Goal: Task Accomplishment & Management: Use online tool/utility

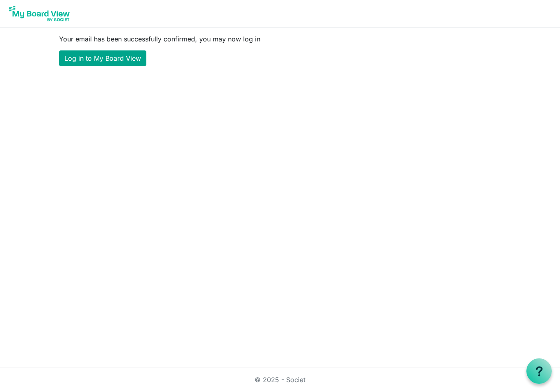
click at [109, 61] on link "Log in to My Board View" at bounding box center [102, 58] width 87 height 16
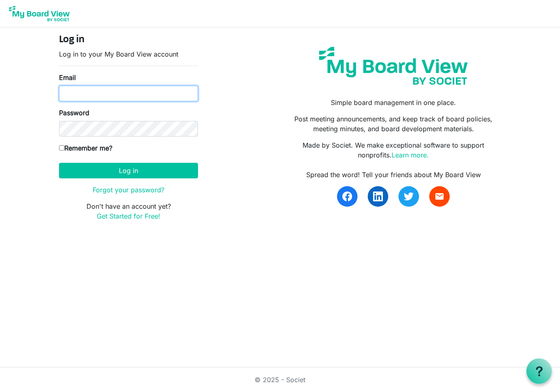
type input "akeroh@yahoo.com"
click at [128, 170] on button "Log in" at bounding box center [128, 171] width 139 height 16
type input "[EMAIL_ADDRESS][DOMAIN_NAME]"
click at [68, 147] on label "Remember me?" at bounding box center [85, 148] width 53 height 10
click at [64, 147] on input "Remember me?" at bounding box center [61, 147] width 5 height 5
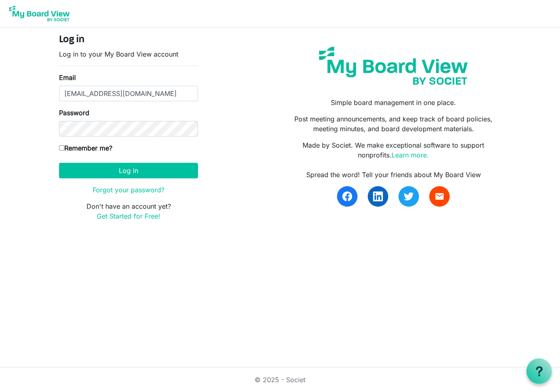
checkbox input "true"
click at [142, 170] on button "Log in" at bounding box center [128, 171] width 139 height 16
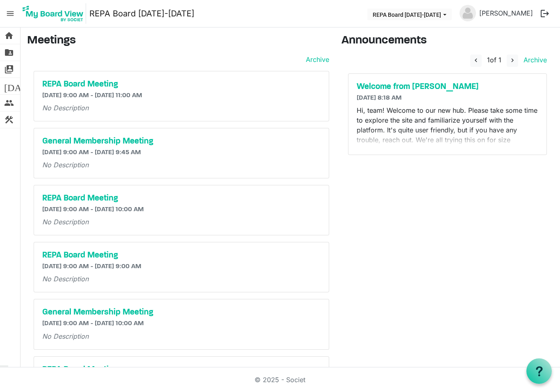
click at [476, 144] on p "Hi, team! Welcome to our new hub. Please take some time to explore the site and…" at bounding box center [447, 144] width 182 height 79
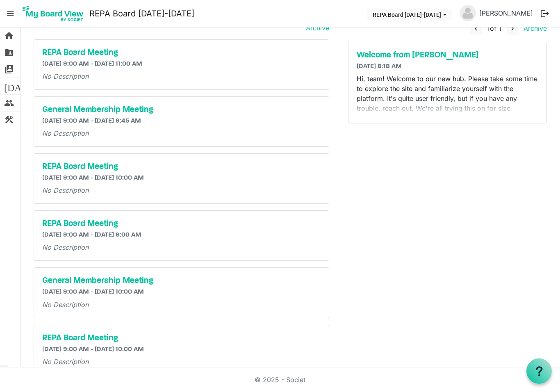
scroll to position [32, 0]
click at [482, 107] on p "Hi, team! Welcome to our new hub. Please take some time to explore the site and…" at bounding box center [447, 113] width 182 height 79
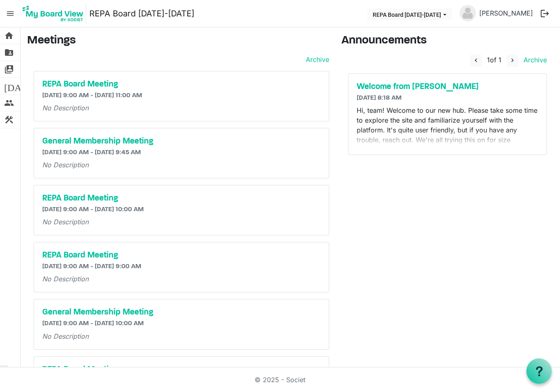
scroll to position [0, 0]
click at [9, 35] on span "home" at bounding box center [9, 35] width 10 height 16
click at [15, 55] on link "folder_shared Files" at bounding box center [10, 52] width 20 height 16
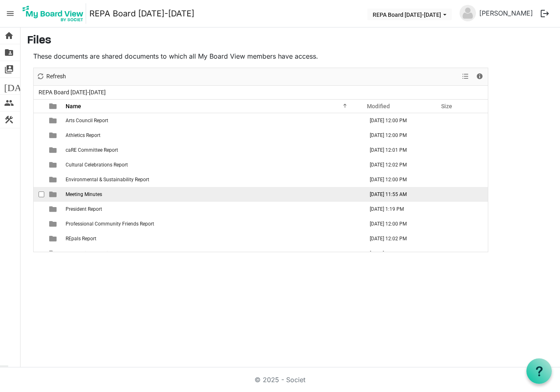
click at [79, 195] on span "Meeting Minutes" at bounding box center [84, 194] width 36 height 6
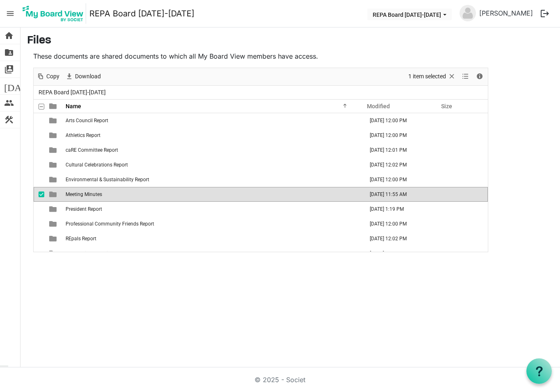
click at [75, 195] on span "Meeting Minutes" at bounding box center [84, 194] width 36 height 6
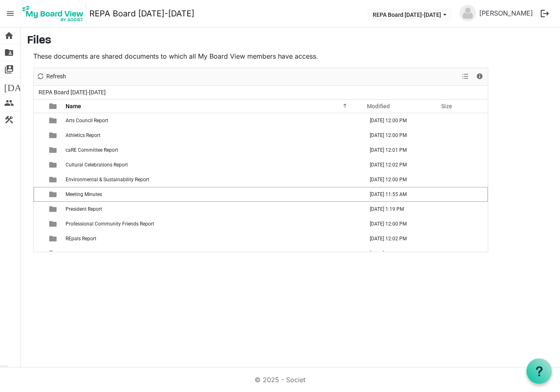
click at [62, 288] on div "home Home folder_shared Files switch_account Manage Boards [DATE] Calendar peop…" at bounding box center [280, 197] width 560 height 340
click at [11, 73] on span "switch_account" at bounding box center [9, 69] width 10 height 16
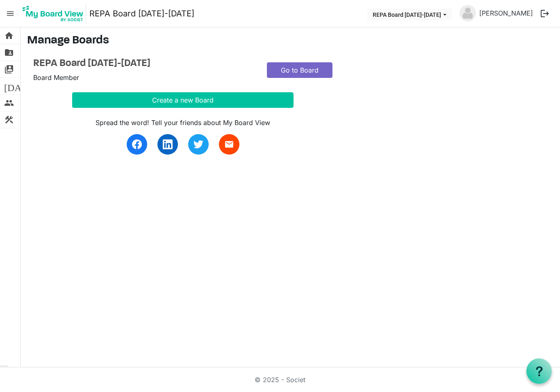
click at [305, 74] on link "Go to Board" at bounding box center [300, 70] width 66 height 16
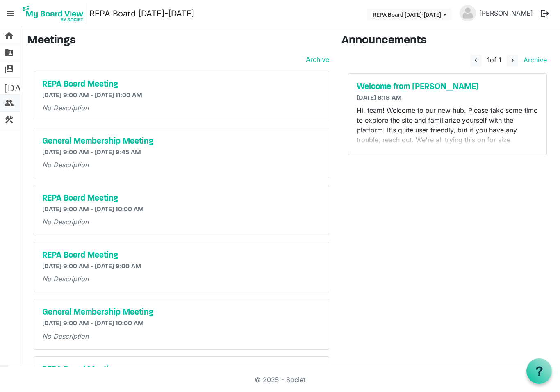
click at [10, 104] on span "people" at bounding box center [9, 103] width 10 height 16
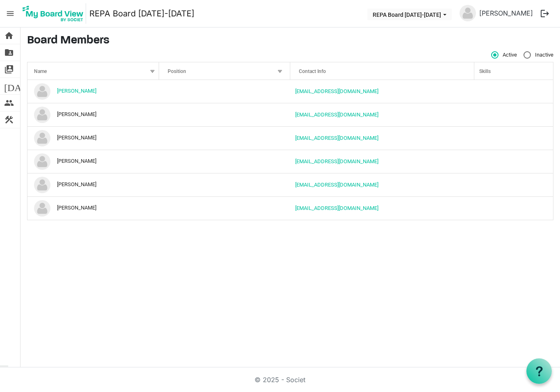
click at [277, 73] on div at bounding box center [279, 71] width 9 height 9
click at [11, 122] on span "construction" at bounding box center [9, 119] width 10 height 16
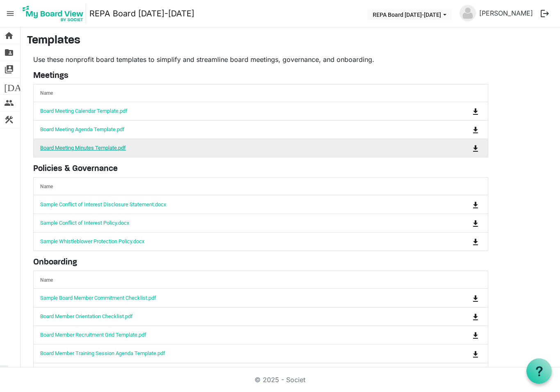
click at [52, 151] on link "Board Meeting Minutes Template.pdf" at bounding box center [83, 148] width 86 height 6
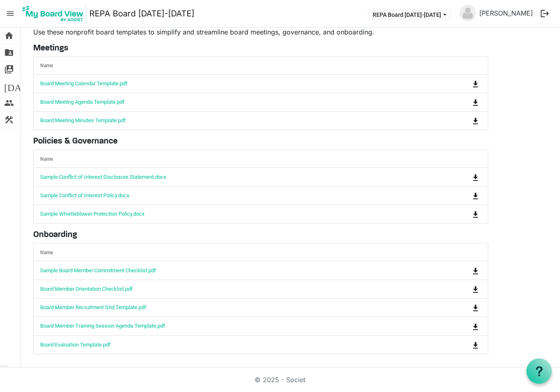
scroll to position [28, 0]
click at [11, 36] on span "home" at bounding box center [9, 35] width 10 height 16
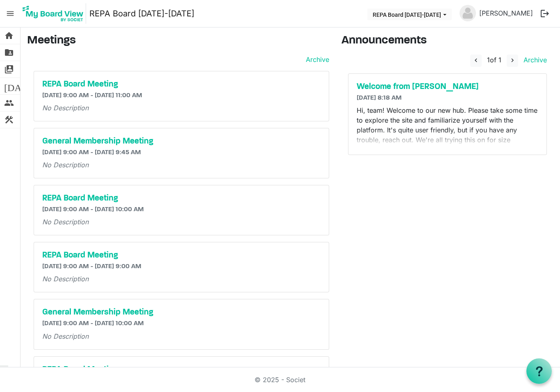
click at [10, 14] on span "menu" at bounding box center [10, 14] width 16 height 16
